Goal: Transaction & Acquisition: Download file/media

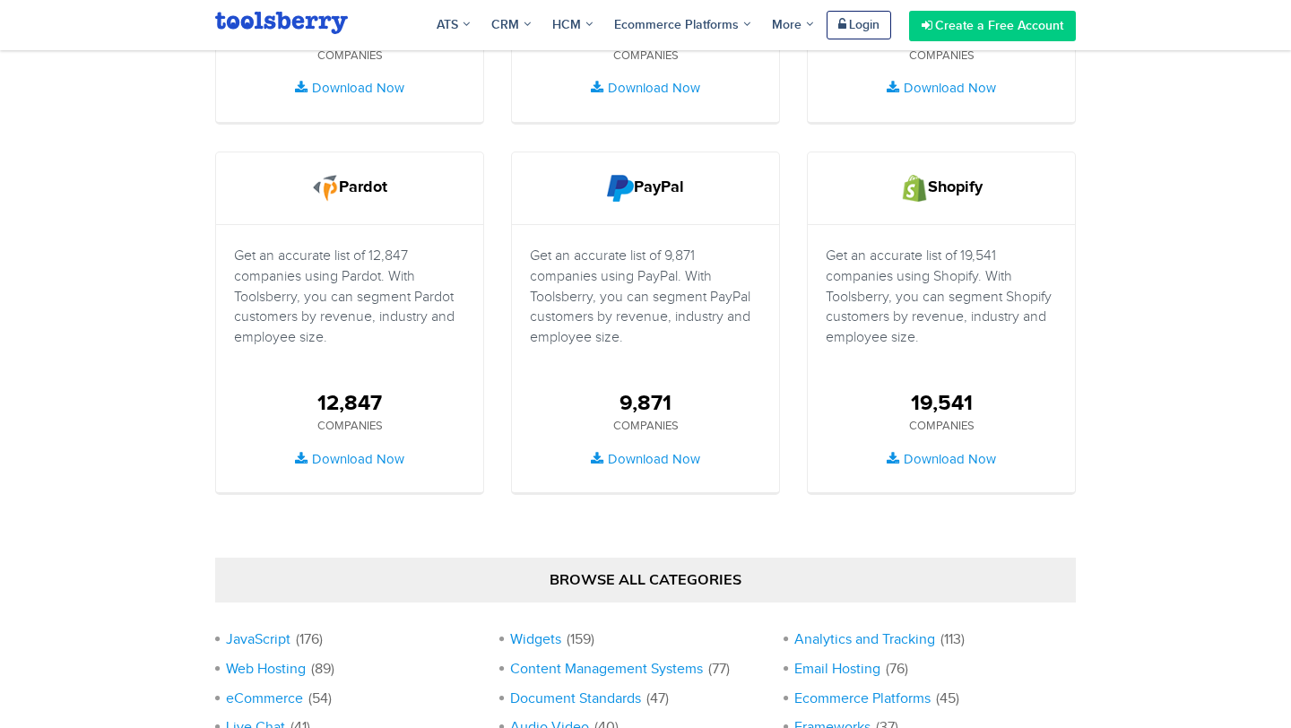
scroll to position [1206, 0]
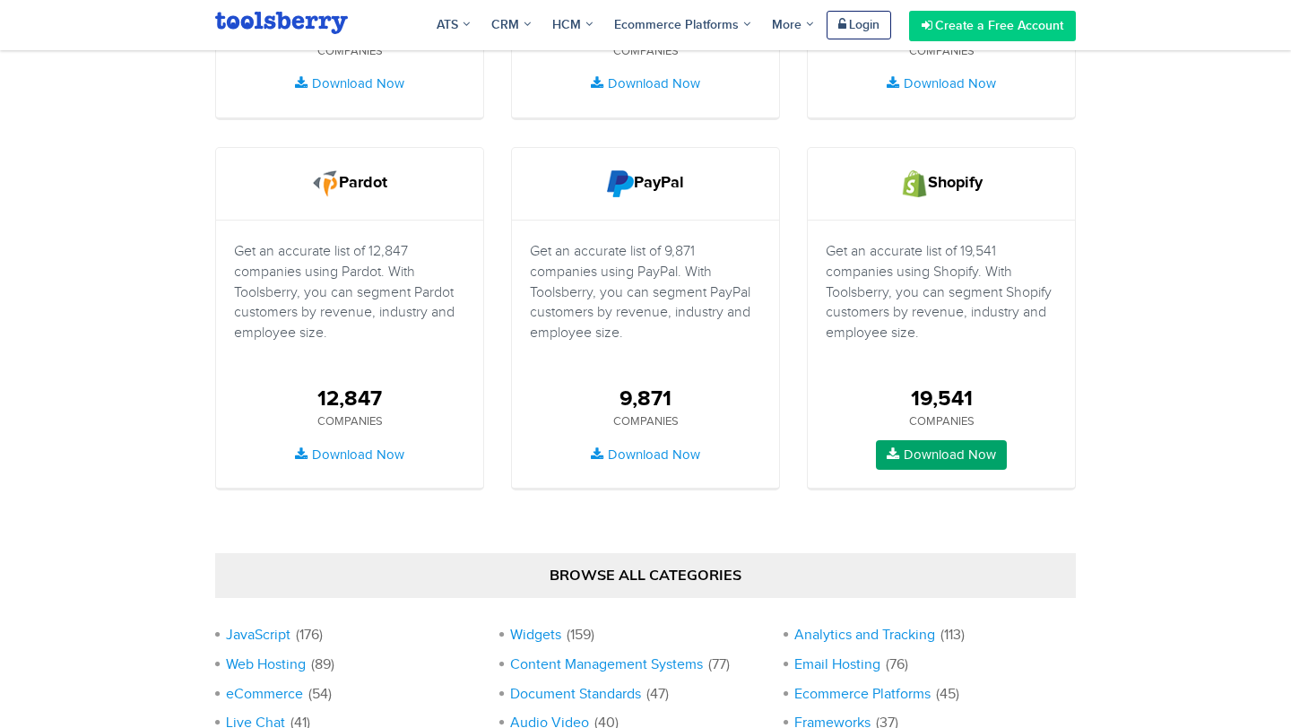
click at [949, 452] on link "Download Now" at bounding box center [941, 455] width 131 height 30
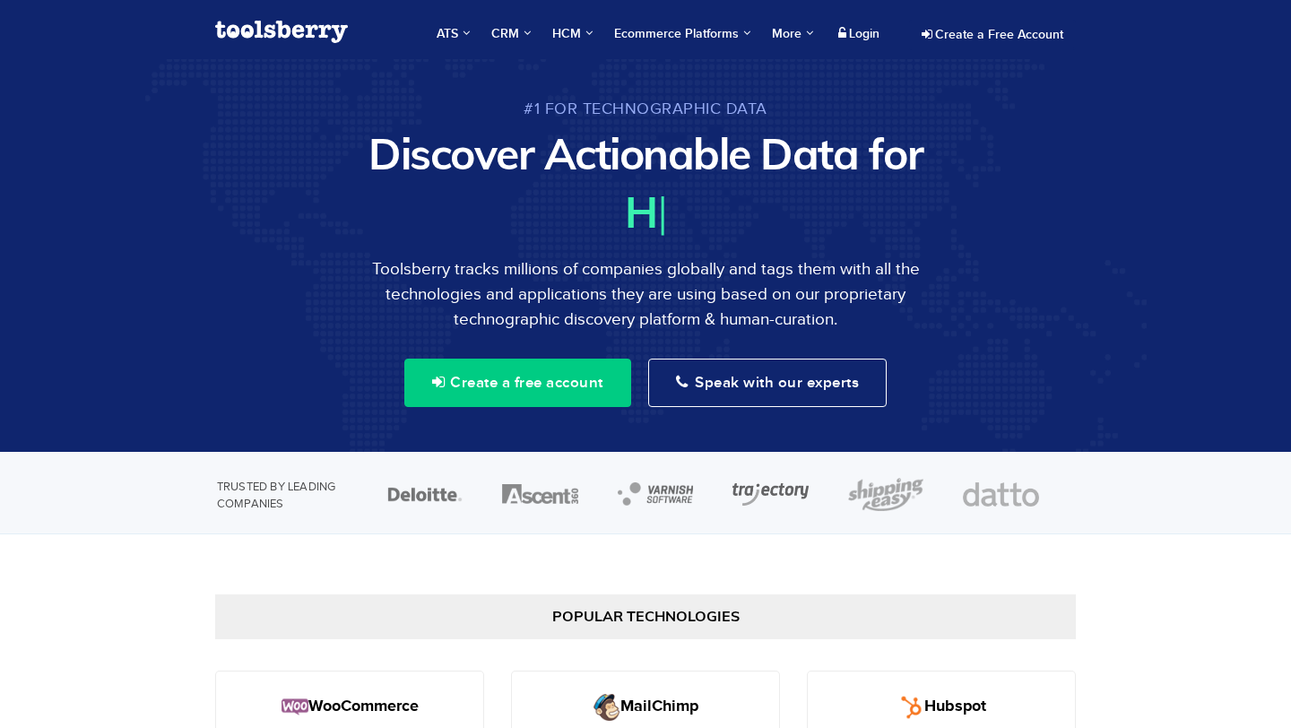
scroll to position [1269, 0]
